Goal: Find specific page/section

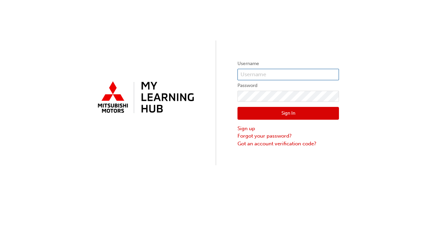
type input "0005876860"
click at [290, 115] on button "Sign In" at bounding box center [287, 113] width 101 height 13
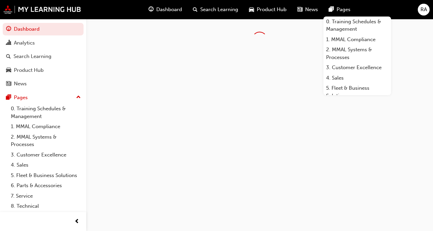
click at [156, 9] on span "Dashboard" at bounding box center [169, 10] width 26 height 8
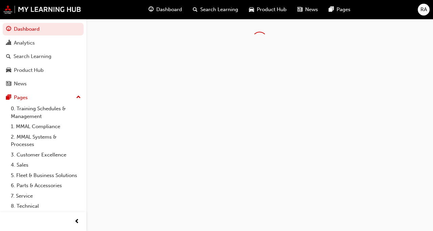
click at [423, 5] on div "RA" at bounding box center [423, 10] width 12 height 12
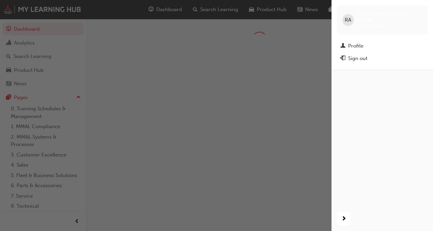
click at [349, 19] on span "RA" at bounding box center [347, 20] width 6 height 8
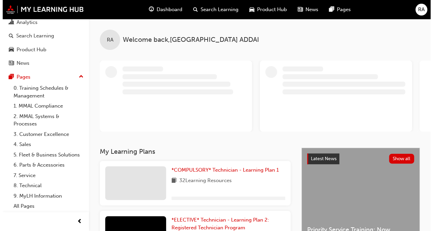
scroll to position [28, 0]
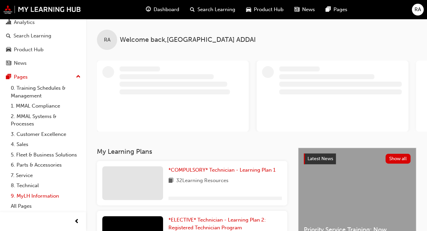
click at [33, 199] on link "9. MyLH Information" at bounding box center [45, 196] width 75 height 10
